Goal: Book appointment/travel/reservation

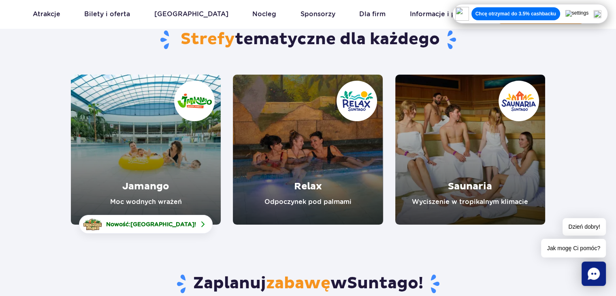
click at [340, 185] on link "Relax" at bounding box center [308, 150] width 150 height 150
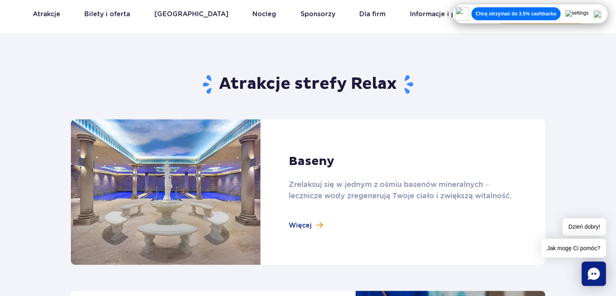
scroll to position [486, 0]
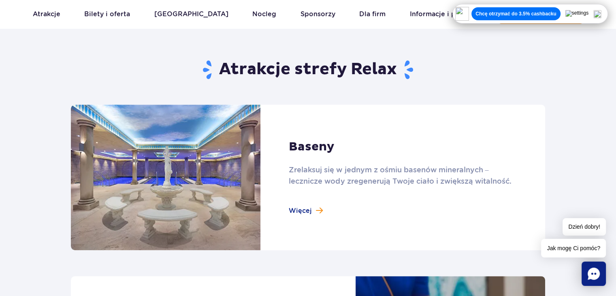
click at [317, 207] on link at bounding box center [308, 177] width 474 height 145
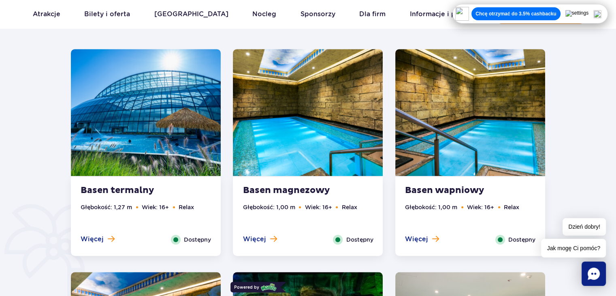
scroll to position [486, 0]
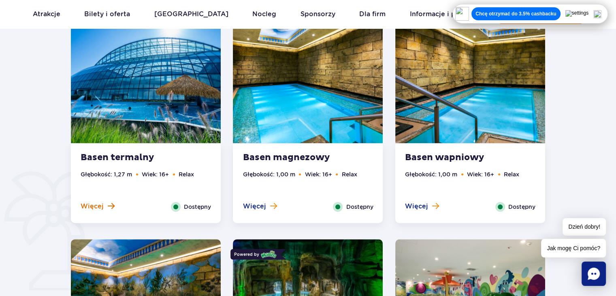
click at [102, 208] on span "Więcej" at bounding box center [92, 206] width 23 height 9
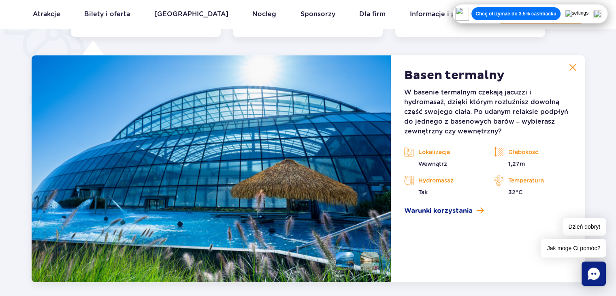
scroll to position [679, 0]
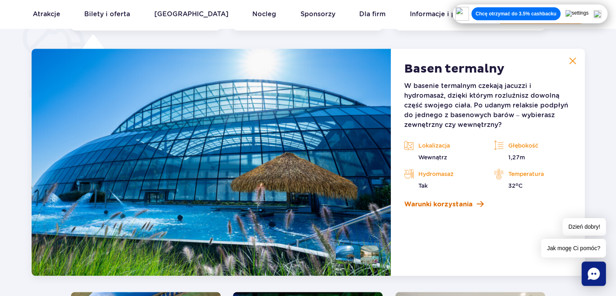
click at [441, 201] on span "Warunki korzystania" at bounding box center [438, 204] width 68 height 10
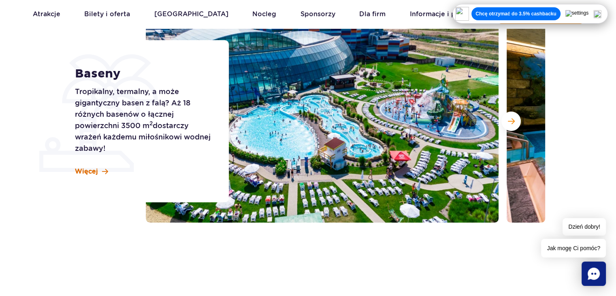
click at [85, 175] on span "Więcej" at bounding box center [86, 171] width 23 height 9
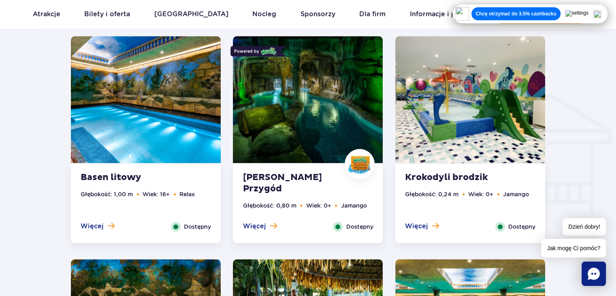
scroll to position [935, 0]
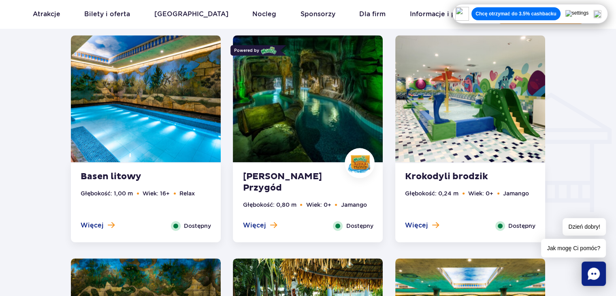
click at [300, 151] on img at bounding box center [308, 98] width 150 height 127
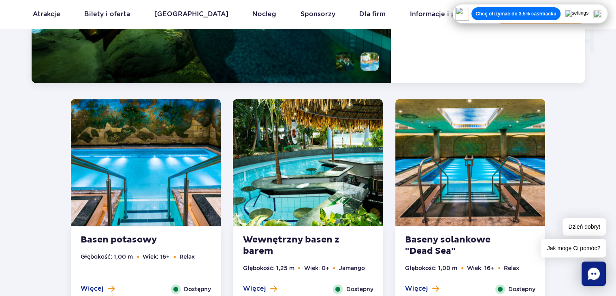
scroll to position [1144, 0]
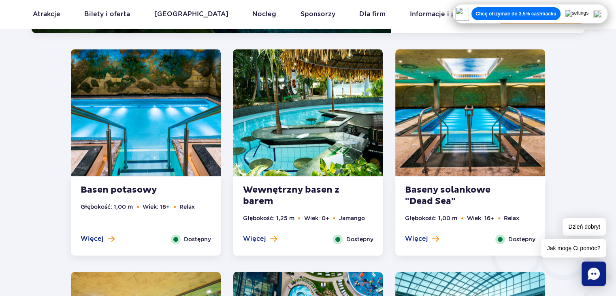
click at [281, 145] on img at bounding box center [308, 112] width 150 height 127
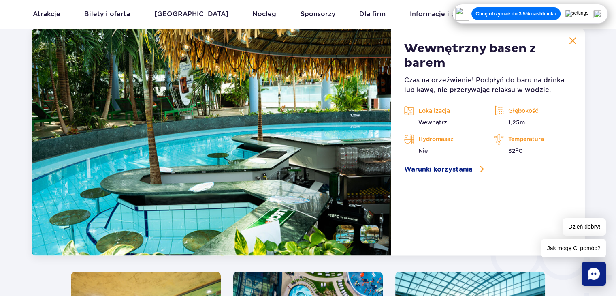
scroll to position [1123, 0]
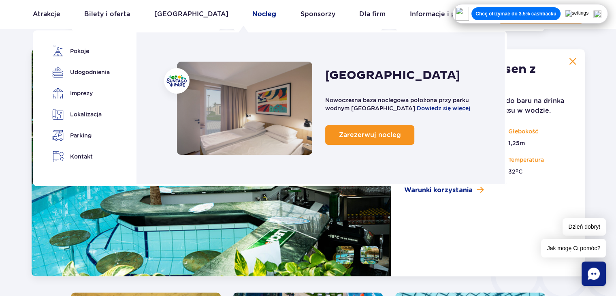
click at [253, 13] on link "Nocleg" at bounding box center [264, 13] width 24 height 19
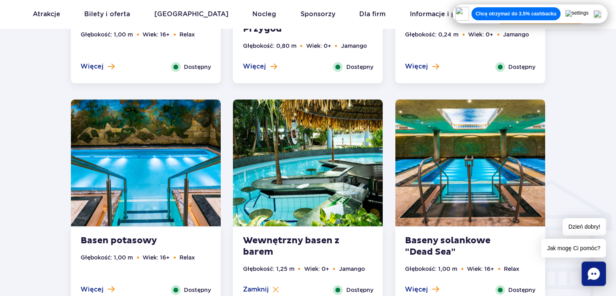
scroll to position [759, 0]
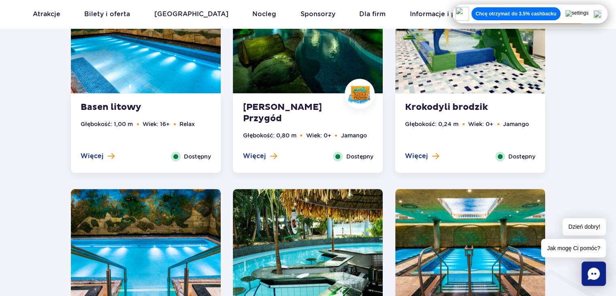
click at [602, 11] on img at bounding box center [598, 14] width 8 height 8
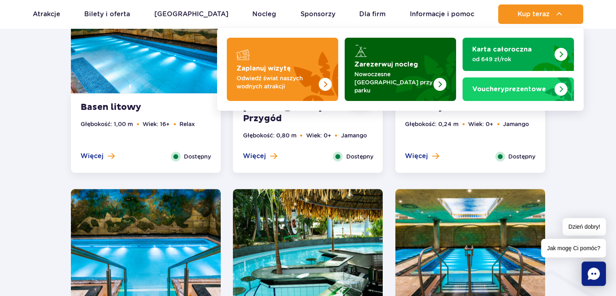
click at [414, 66] on strong "Zarezerwuj nocleg" at bounding box center [387, 64] width 64 height 6
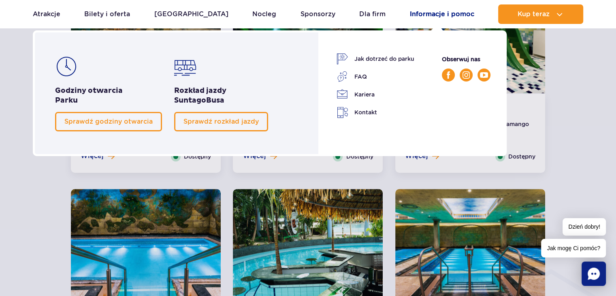
click at [460, 14] on link "Informacje i pomoc" at bounding box center [442, 13] width 64 height 19
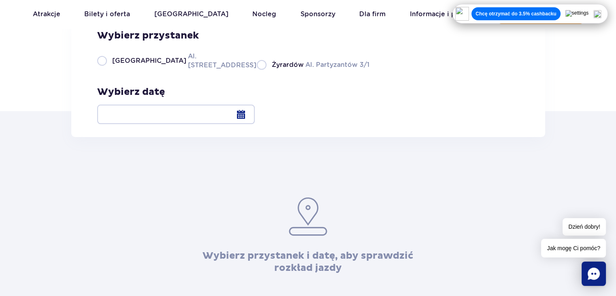
scroll to position [122, 0]
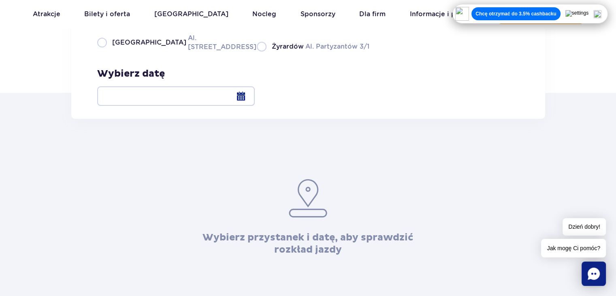
click at [257, 51] on label "Żyrardów Al. Partyzantów 3/1" at bounding box center [313, 46] width 113 height 10
click at [257, 51] on input "Żyrardów Al. Partyzantów 3/1" at bounding box center [261, 51] width 9 height 2
radio input "true"
click at [255, 97] on div at bounding box center [176, 95] width 158 height 19
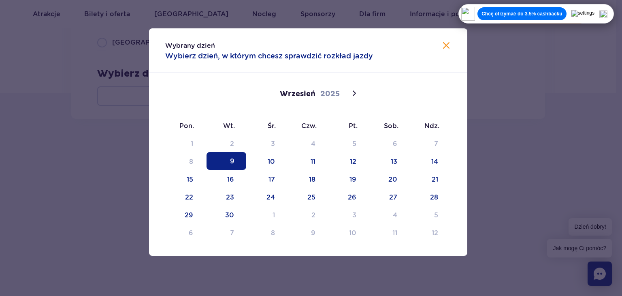
click at [316, 169] on span "11" at bounding box center [308, 161] width 40 height 18
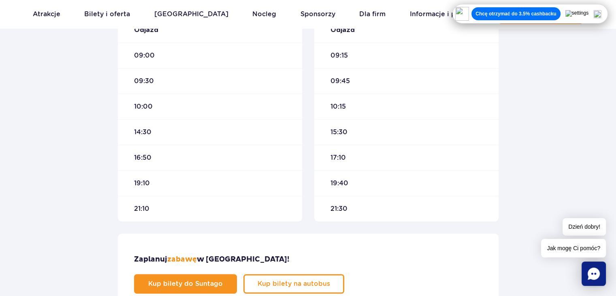
scroll to position [203, 0]
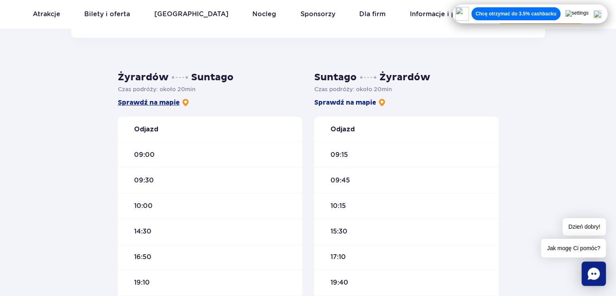
click at [123, 103] on link "Sprawdź na mapie" at bounding box center [154, 102] width 72 height 9
click at [348, 100] on link "Sprawdź na mapie" at bounding box center [350, 102] width 72 height 9
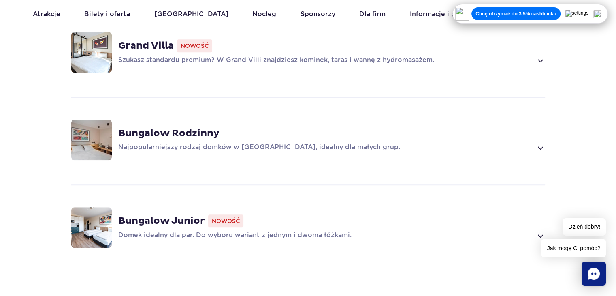
scroll to position [648, 0]
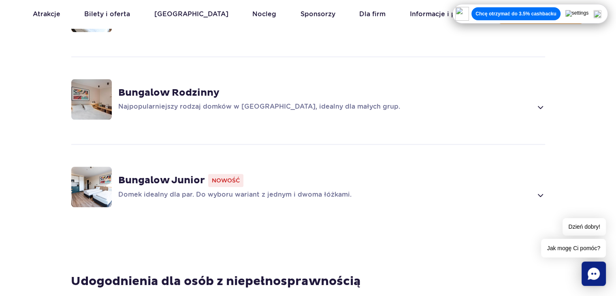
click at [167, 175] on div "Bungalow Junior Nowość Domek idealny dla par. Do wyboru wariant z jednym i dwom…" at bounding box center [331, 187] width 427 height 26
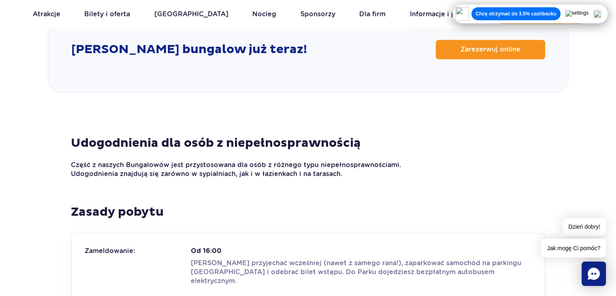
scroll to position [1167, 0]
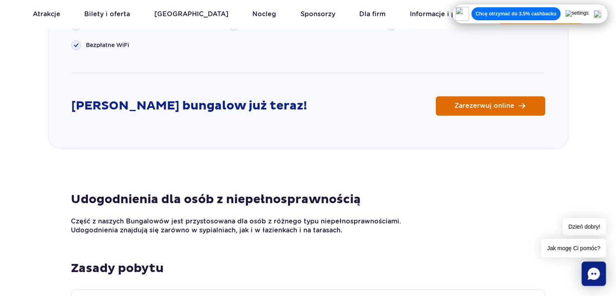
click at [478, 96] on link "Zarezerwuj online" at bounding box center [490, 105] width 109 height 19
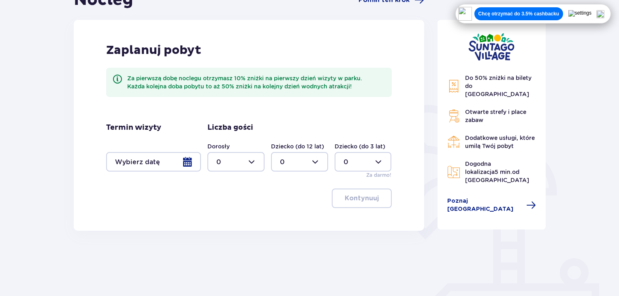
scroll to position [122, 0]
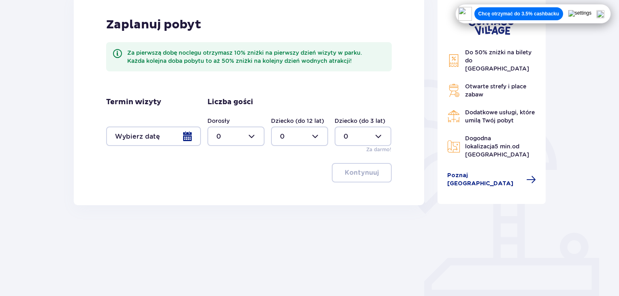
click at [155, 140] on div at bounding box center [153, 135] width 95 height 19
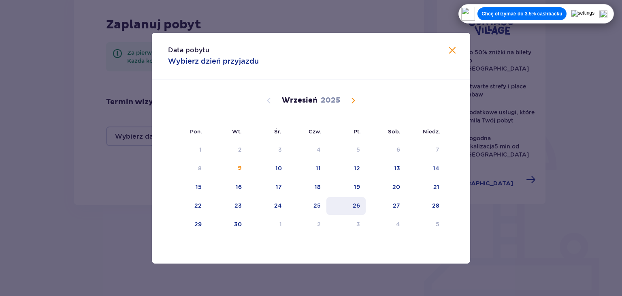
drag, startPoint x: 273, startPoint y: 173, endPoint x: 347, endPoint y: 208, distance: 82.1
click at [349, 208] on tbody "1 2 3 4 5 6 7 8 9 10 11 12 13 14 15 16 17 18 19 20 21 22 23 24 25 26 27 28 29 3…" at bounding box center [306, 187] width 277 height 92
click at [274, 174] on div "10" at bounding box center [268, 169] width 40 height 18
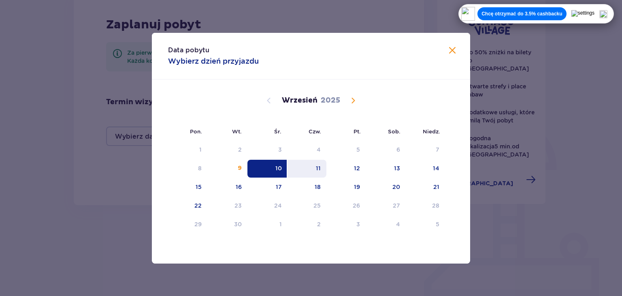
click at [316, 168] on div "11" at bounding box center [307, 169] width 39 height 18
click at [316, 168] on div "11" at bounding box center [318, 168] width 5 height 8
type input "10.09.25 - 11.09.25"
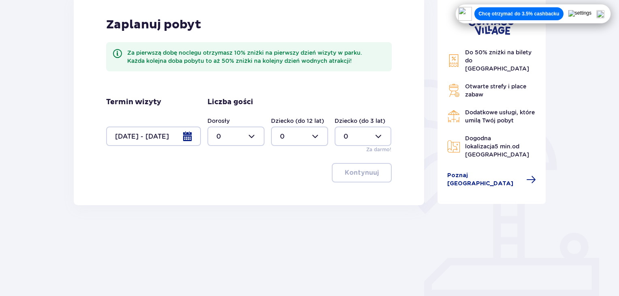
click at [239, 136] on div at bounding box center [235, 135] width 57 height 19
click at [233, 193] on div "2" at bounding box center [235, 194] width 39 height 9
type input "2"
click at [364, 176] on p "Kontynuuj" at bounding box center [362, 172] width 34 height 9
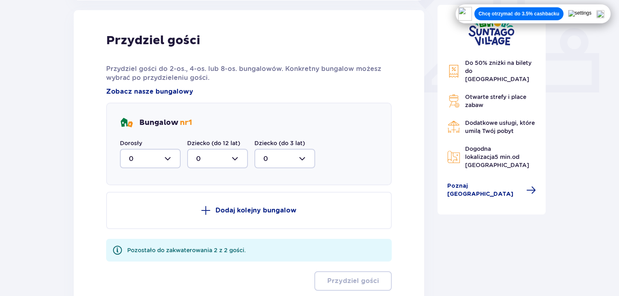
scroll to position [327, 0]
click at [170, 159] on div at bounding box center [150, 157] width 61 height 19
click at [148, 220] on div "2" at bounding box center [150, 216] width 43 height 9
type input "2"
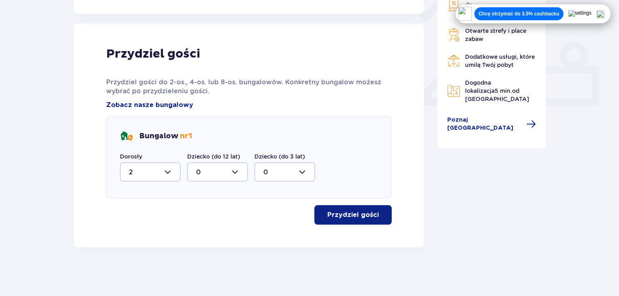
click at [372, 208] on button "Przydziel gości" at bounding box center [352, 214] width 77 height 19
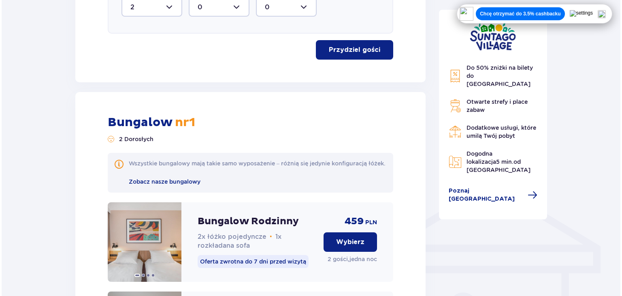
scroll to position [476, 0]
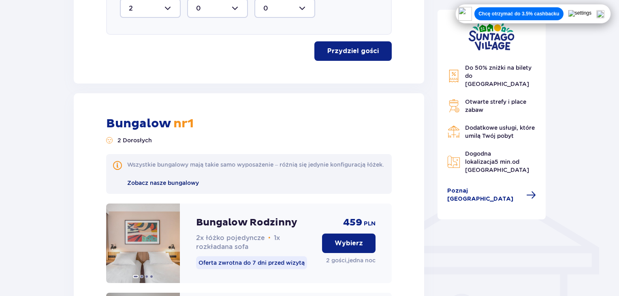
click at [184, 186] on span "Zobacz nasze bungalowy" at bounding box center [163, 182] width 72 height 6
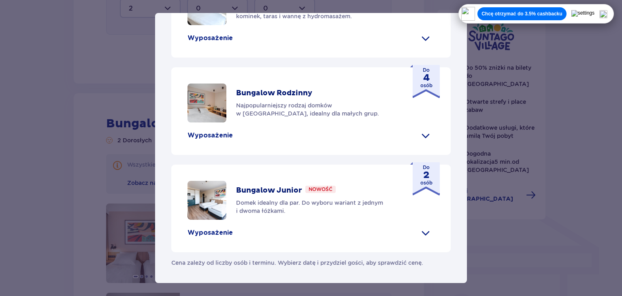
scroll to position [410, 0]
click at [424, 233] on span at bounding box center [425, 232] width 13 height 13
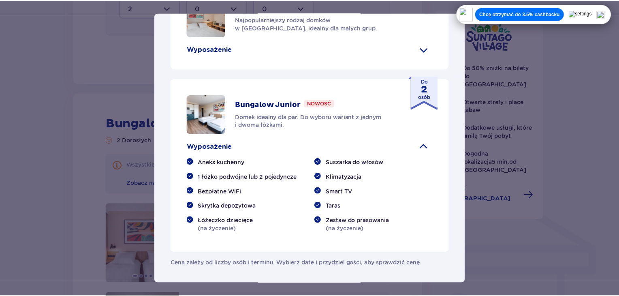
scroll to position [496, 0]
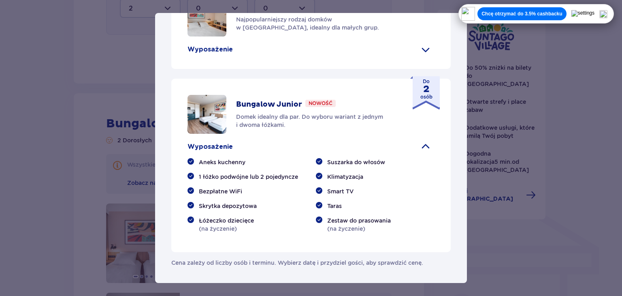
click at [524, 209] on div "Suntago Village Suntago Village to idealne miejsce dla fanów dobrej zabawy i tr…" at bounding box center [311, 148] width 622 height 296
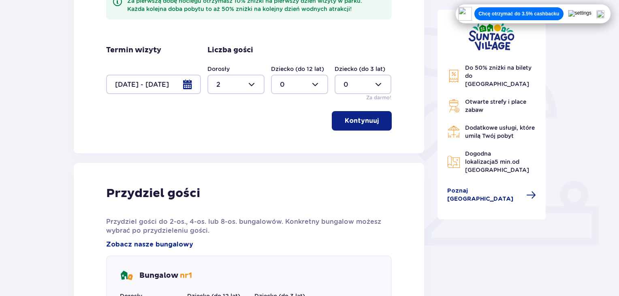
scroll to position [112, 0]
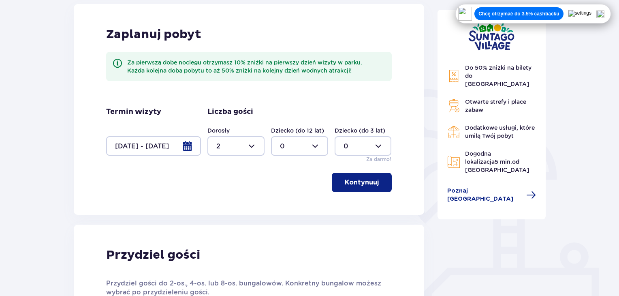
click at [182, 148] on div at bounding box center [153, 145] width 95 height 19
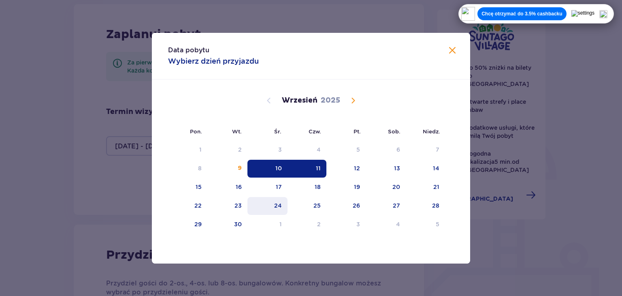
click at [279, 203] on div "24" at bounding box center [278, 205] width 8 height 8
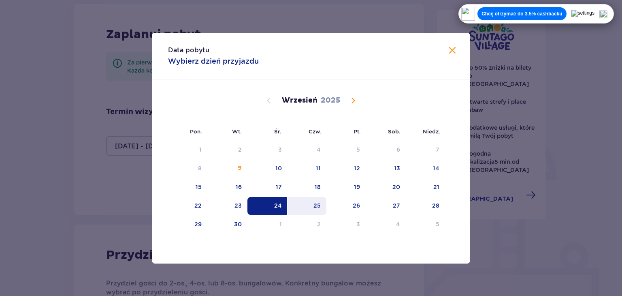
click at [311, 203] on div "25" at bounding box center [307, 206] width 39 height 18
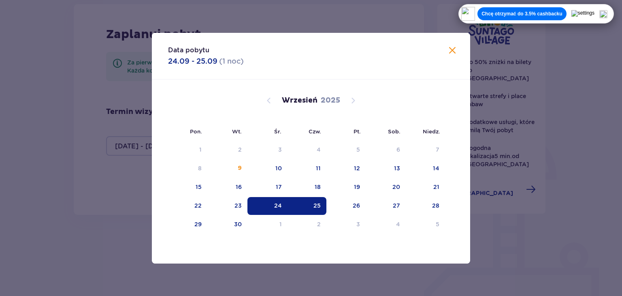
type input "24.09.25 - 25.09.25"
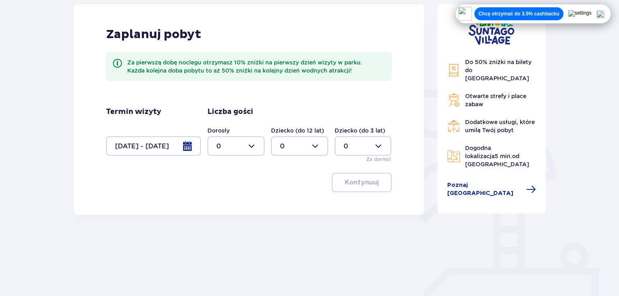
click at [226, 145] on div at bounding box center [235, 145] width 57 height 19
click at [229, 202] on div "2" at bounding box center [235, 204] width 39 height 9
type input "2"
click at [345, 184] on p "Kontynuuj" at bounding box center [362, 182] width 34 height 9
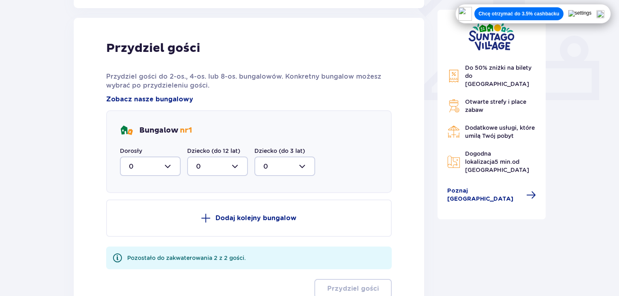
scroll to position [327, 0]
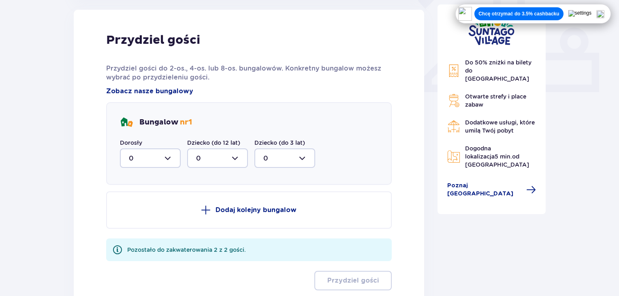
drag, startPoint x: 157, startPoint y: 158, endPoint x: 157, endPoint y: 166, distance: 8.1
click at [157, 159] on div at bounding box center [150, 157] width 61 height 19
drag, startPoint x: 135, startPoint y: 217, endPoint x: 140, endPoint y: 217, distance: 5.3
click at [135, 217] on div "2" at bounding box center [150, 216] width 43 height 9
type input "2"
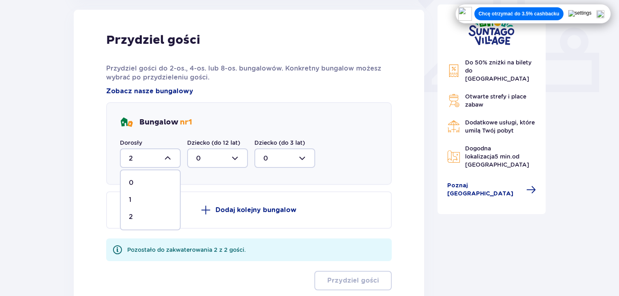
scroll to position [313, 0]
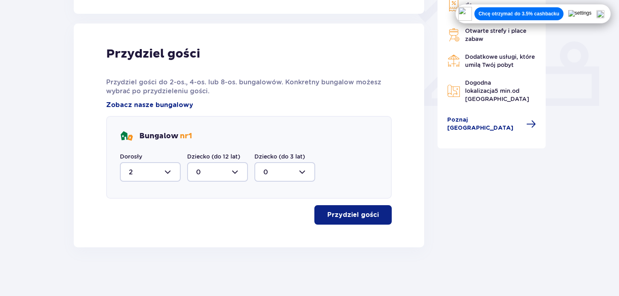
click at [344, 206] on button "Przydziel gości" at bounding box center [352, 214] width 77 height 19
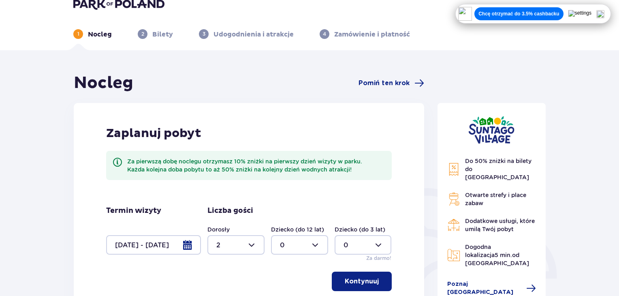
scroll to position [0, 0]
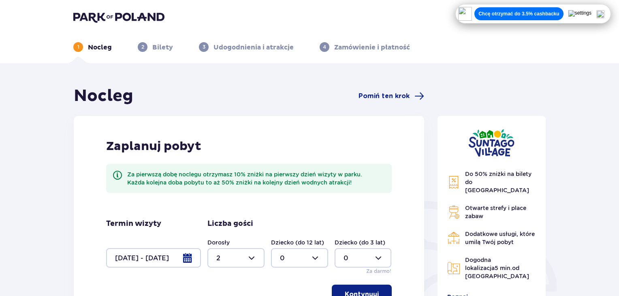
click at [98, 56] on header "1 Nocleg 2 Bilety 3 Udogodnienia i atrakcje 4 Zamówienie i płatność" at bounding box center [309, 31] width 619 height 63
click at [98, 48] on p "Nocleg" at bounding box center [100, 47] width 24 height 9
click at [141, 46] on span "2" at bounding box center [143, 47] width 10 height 10
click at [143, 46] on p "2" at bounding box center [142, 46] width 3 height 7
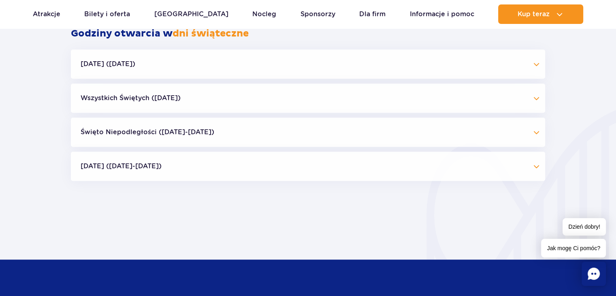
scroll to position [689, 0]
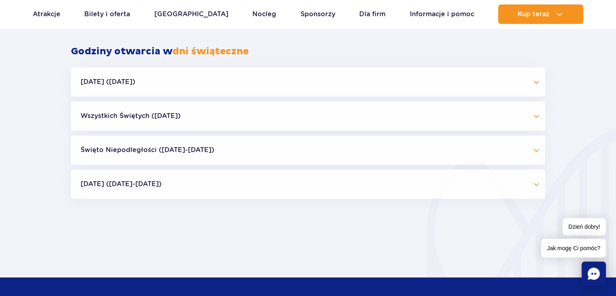
click at [361, 89] on button "[DATE] ([DATE])" at bounding box center [308, 81] width 474 height 29
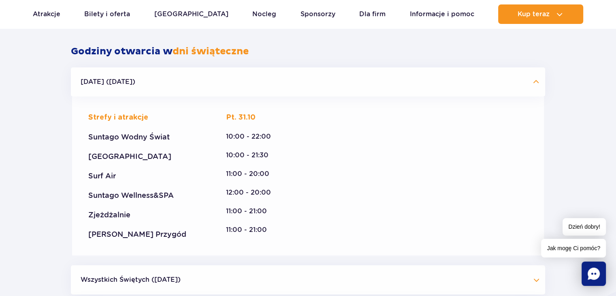
click at [361, 89] on button "[DATE] ([DATE])" at bounding box center [308, 81] width 474 height 29
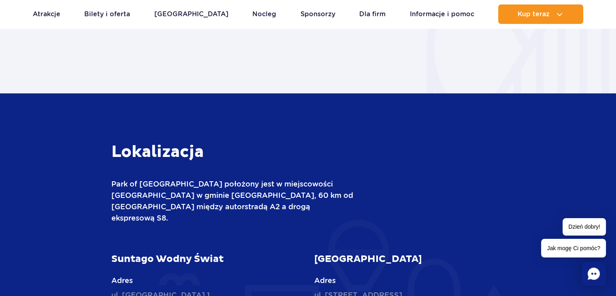
scroll to position [967, 0]
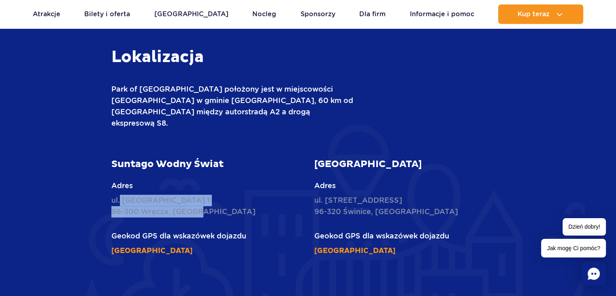
drag, startPoint x: 199, startPoint y: 199, endPoint x: 117, endPoint y: 188, distance: 82.6
click at [119, 194] on p "ul. [STREET_ADDRESS]" at bounding box center [206, 205] width 191 height 23
copy p ". [STREET_ADDRESS]"
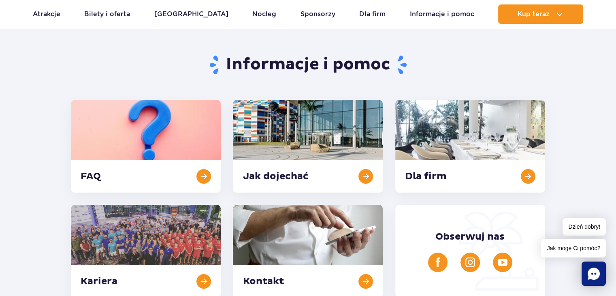
scroll to position [0, 0]
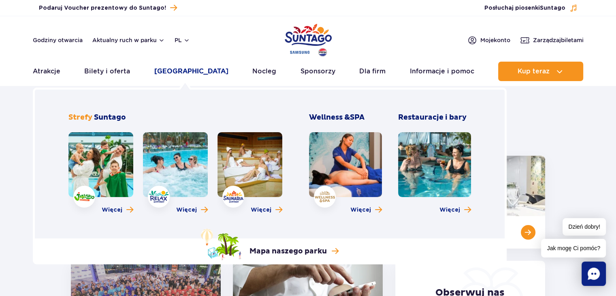
click at [182, 73] on link "[GEOGRAPHIC_DATA]" at bounding box center [191, 71] width 74 height 19
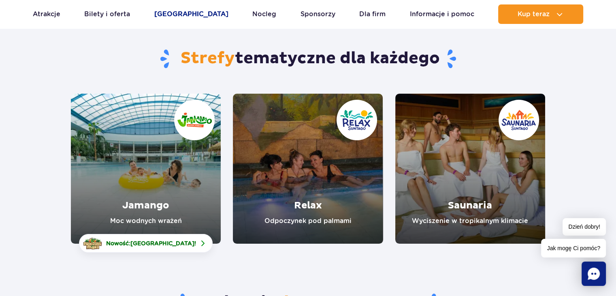
scroll to position [81, 0]
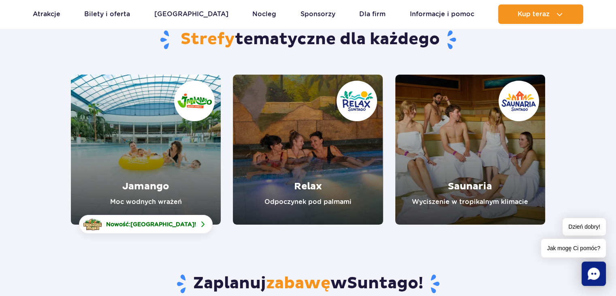
click at [275, 150] on link "Relax" at bounding box center [308, 150] width 150 height 150
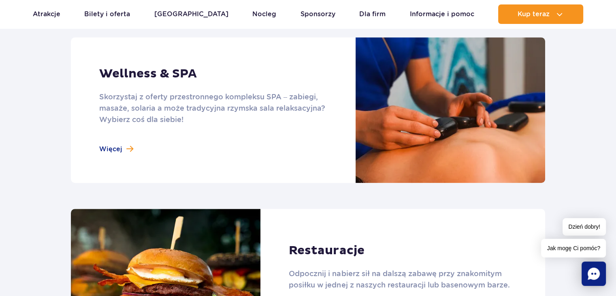
scroll to position [729, 0]
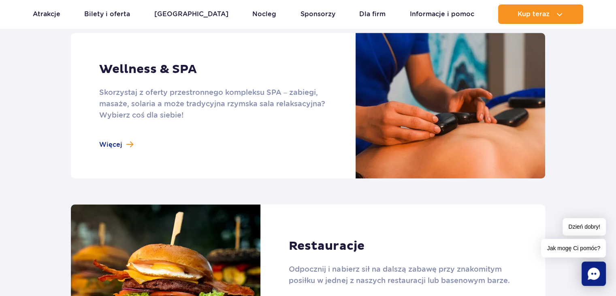
click at [117, 146] on link at bounding box center [308, 105] width 474 height 145
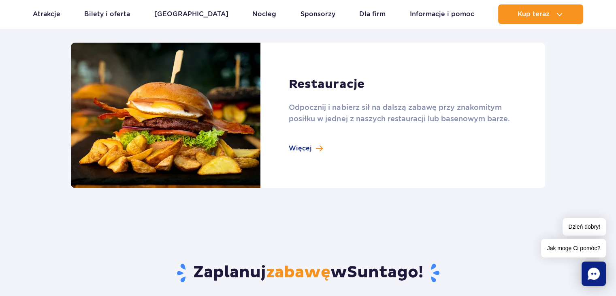
scroll to position [891, 0]
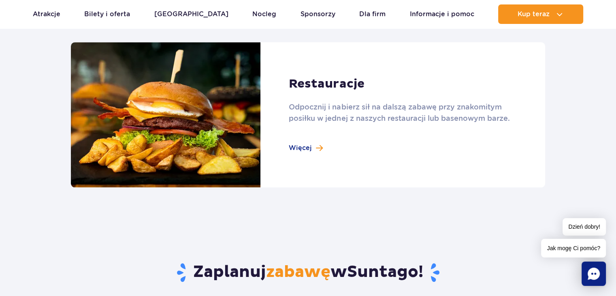
click at [397, 127] on link at bounding box center [308, 114] width 474 height 145
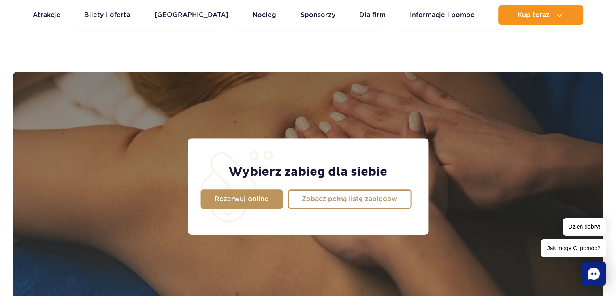
scroll to position [689, 0]
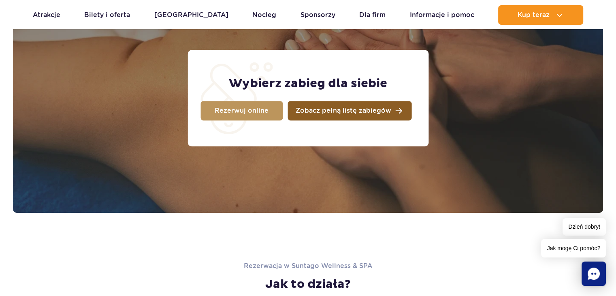
click at [359, 120] on link "Zobacz pełną listę zabiegów" at bounding box center [350, 110] width 124 height 19
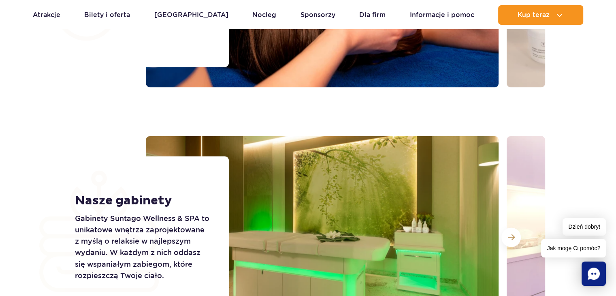
scroll to position [1296, 0]
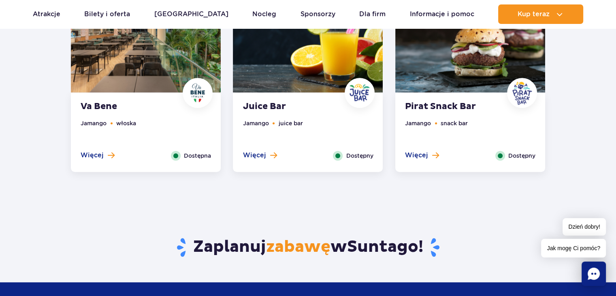
scroll to position [729, 0]
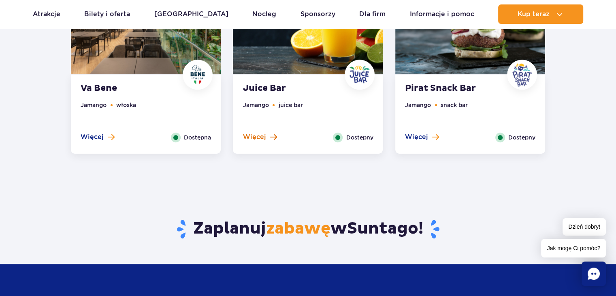
click at [265, 137] on button "Więcej" at bounding box center [260, 136] width 34 height 9
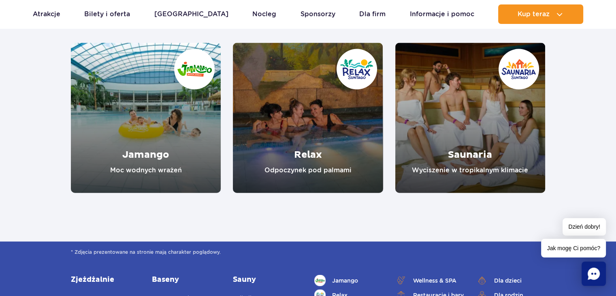
scroll to position [1744, 0]
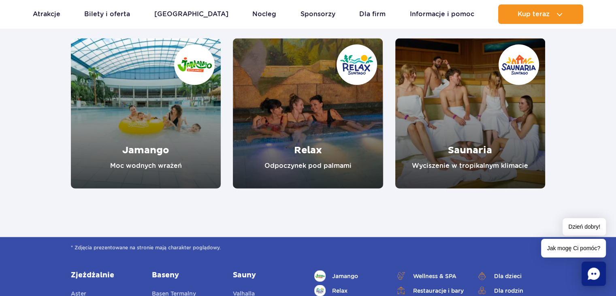
click at [169, 111] on link "Jamango" at bounding box center [146, 113] width 150 height 150
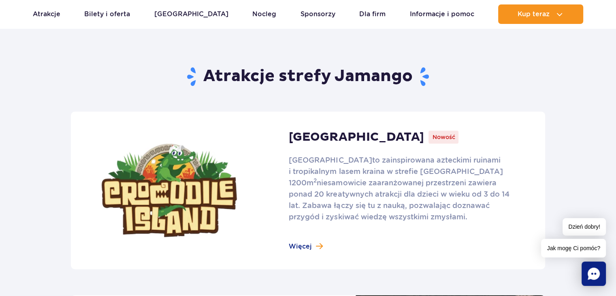
scroll to position [527, 0]
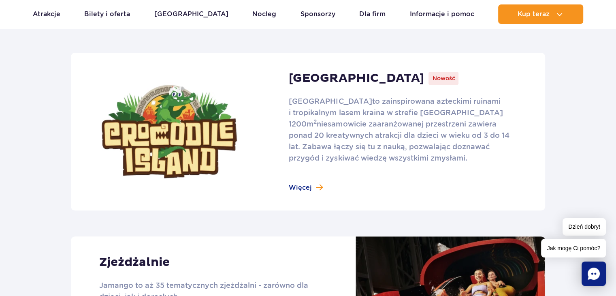
click at [170, 122] on link at bounding box center [308, 132] width 474 height 158
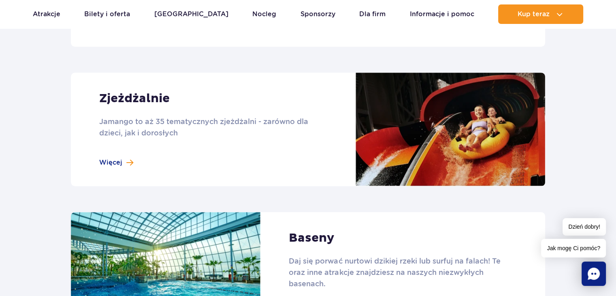
scroll to position [689, 0]
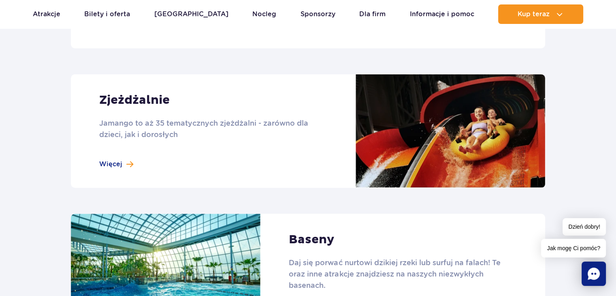
click at [255, 169] on link at bounding box center [308, 130] width 474 height 113
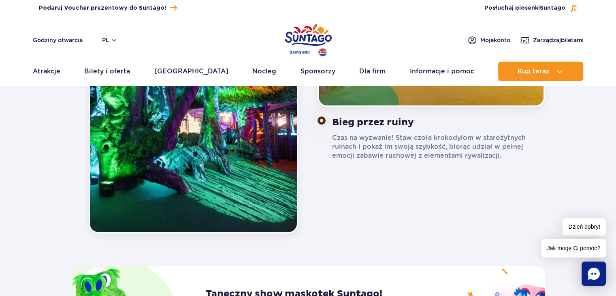
scroll to position [932, 0]
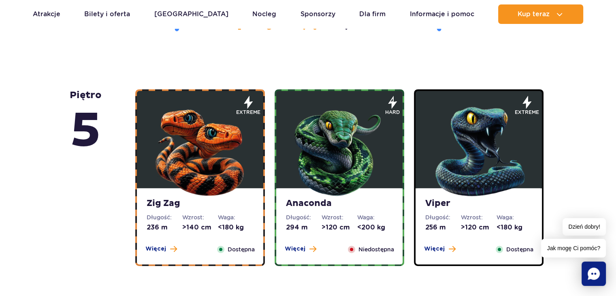
scroll to position [486, 0]
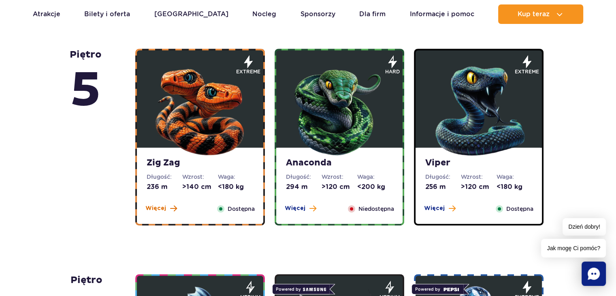
click at [166, 208] on button "Więcej" at bounding box center [161, 208] width 32 height 8
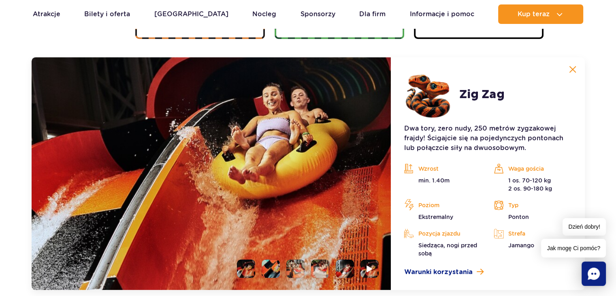
scroll to position [681, 0]
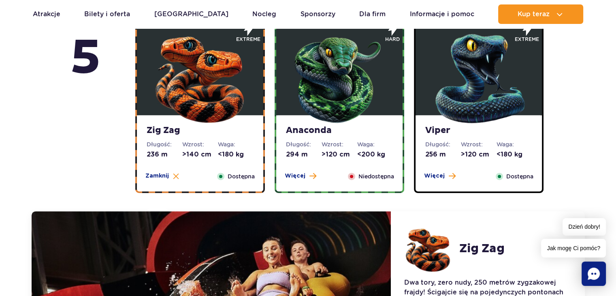
click at [306, 169] on div "Anaconda Długość: 294 m Wzrost: >120 cm Waga: <200 kg Więcej Zamknij Niedostępna" at bounding box center [339, 153] width 126 height 76
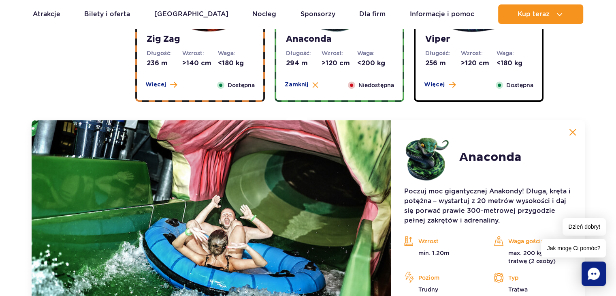
scroll to position [519, 0]
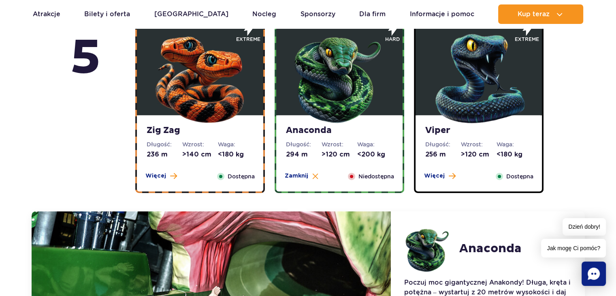
click at [442, 169] on div "Viper Długość: 256 m Wzrost: >120 cm Waga: <180 kg Więcej Zamknij Dostępna" at bounding box center [479, 153] width 126 height 76
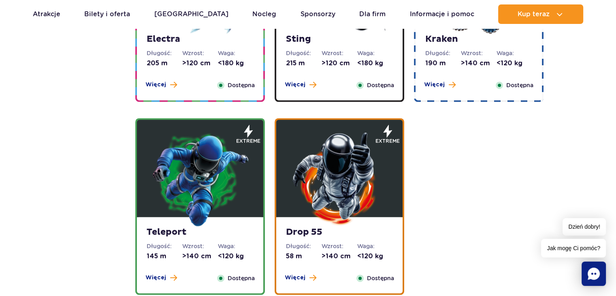
scroll to position [964, 0]
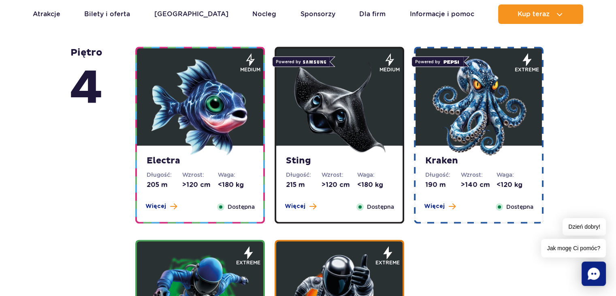
click at [318, 156] on strong "Sting" at bounding box center [339, 160] width 107 height 11
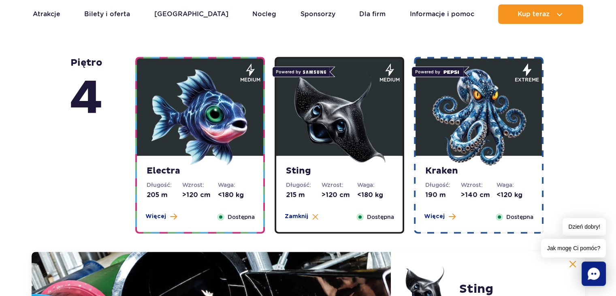
scroll to position [744, 0]
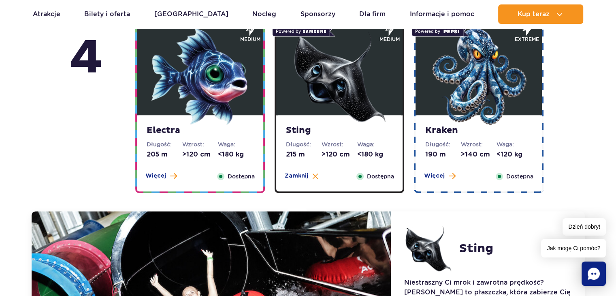
click at [471, 127] on strong "Kraken" at bounding box center [478, 130] width 107 height 11
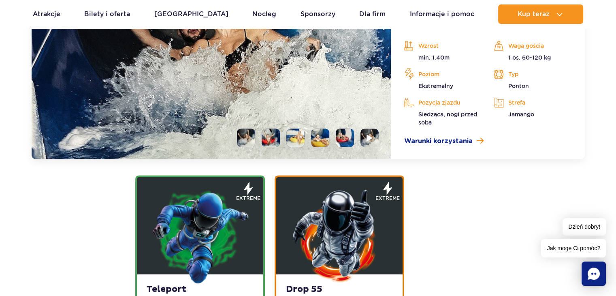
scroll to position [1149, 0]
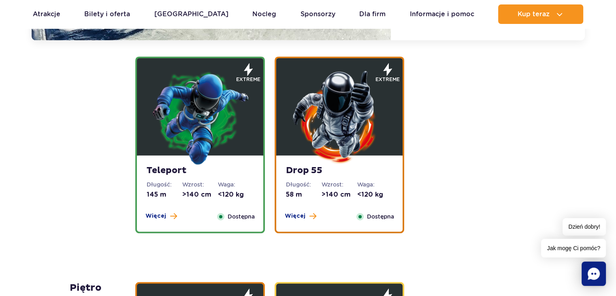
click at [220, 147] on img at bounding box center [200, 116] width 97 height 97
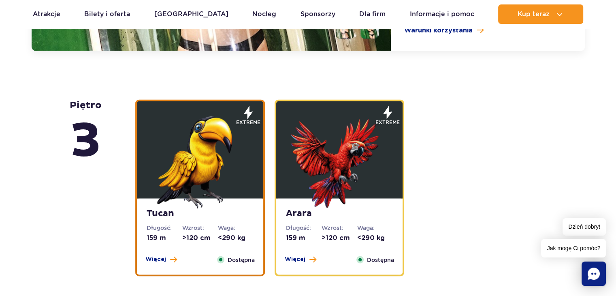
scroll to position [1342, 0]
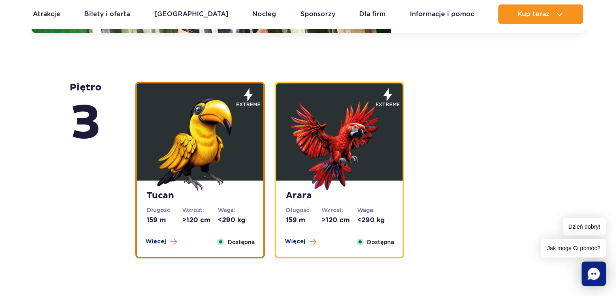
click at [220, 147] on img at bounding box center [200, 141] width 97 height 97
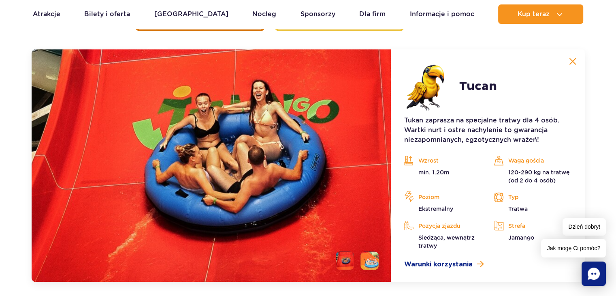
scroll to position [1365, 0]
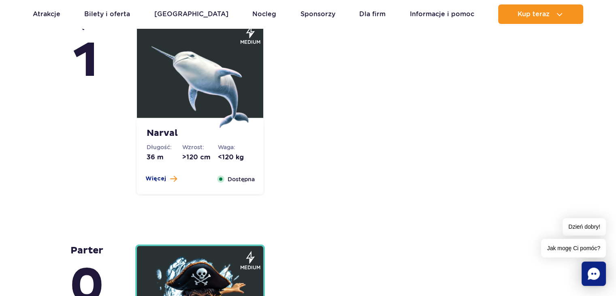
click at [220, 150] on dt "Waga:" at bounding box center [236, 147] width 36 height 8
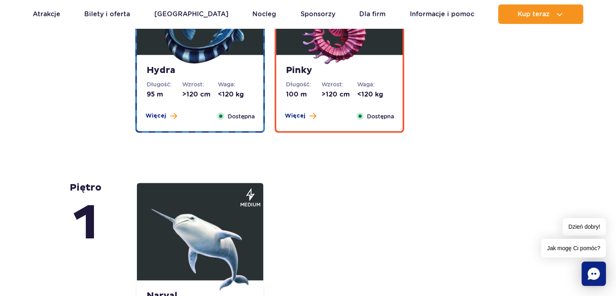
scroll to position [1562, 0]
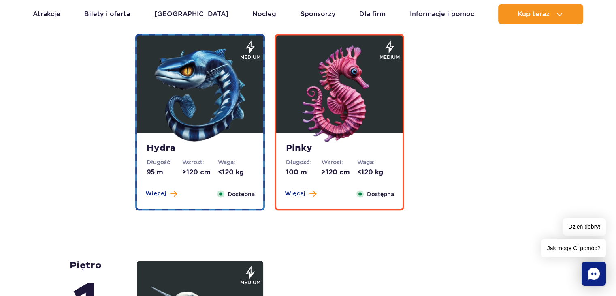
click at [340, 105] on img at bounding box center [339, 94] width 97 height 97
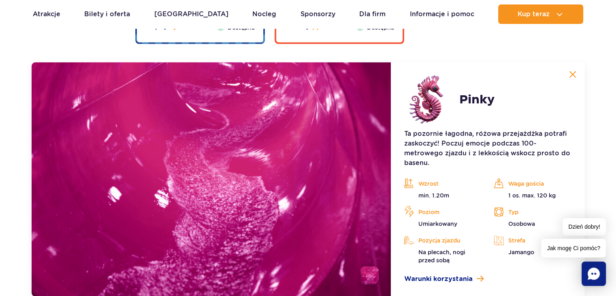
scroll to position [1742, 0]
